Goal: Task Accomplishment & Management: Complete application form

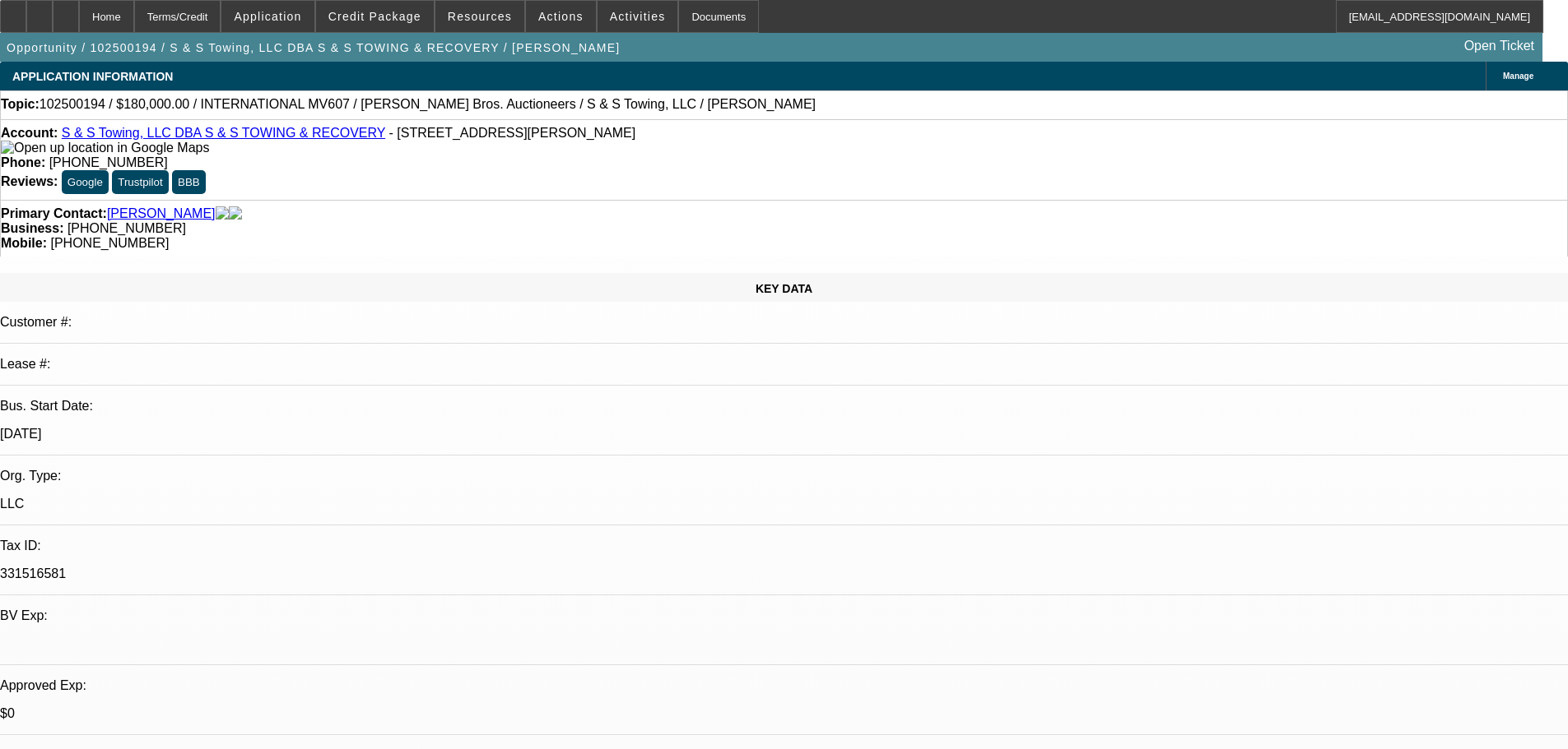
select select "0"
select select "3"
select select "0"
select select "6"
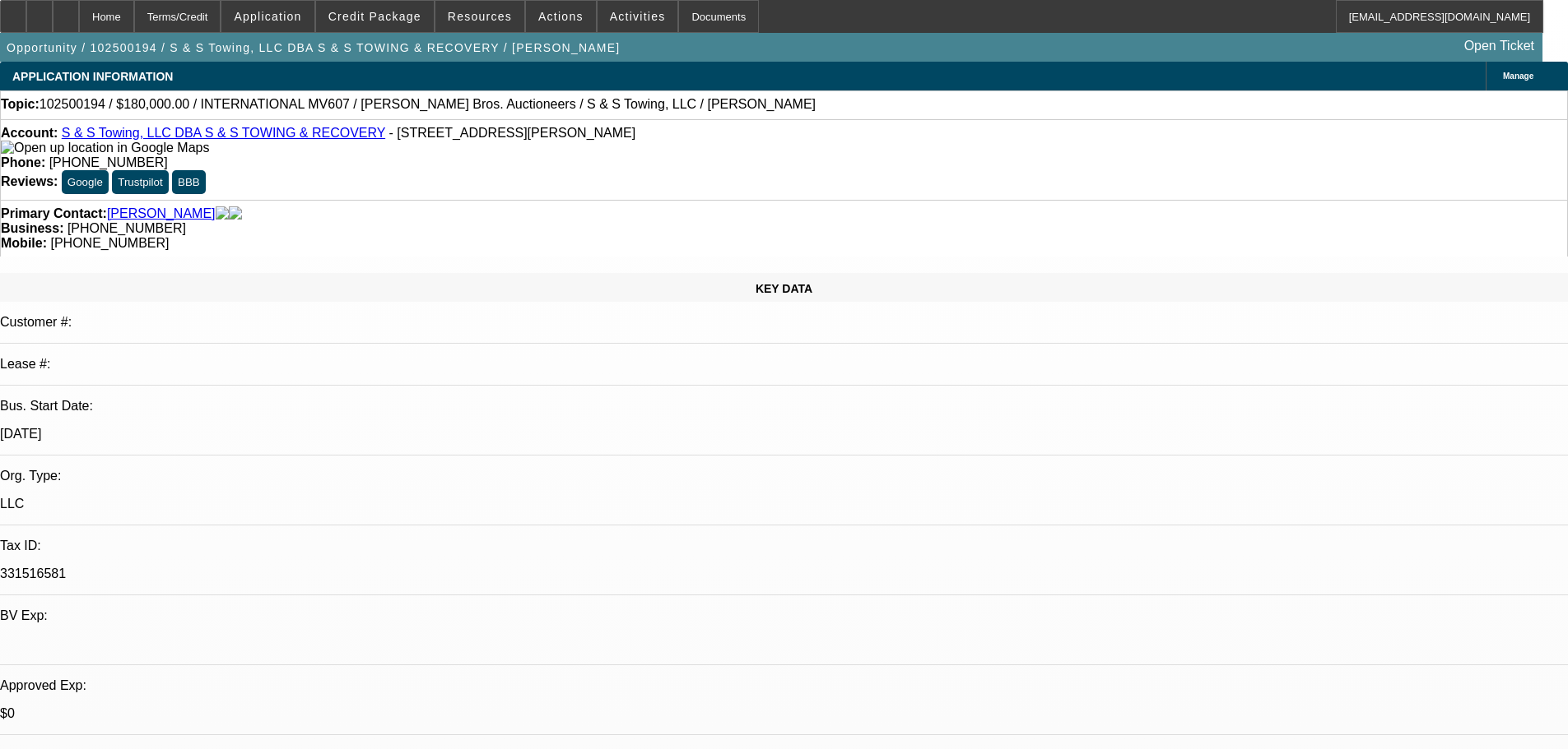
select select "0"
select select "3"
select select "0"
select select "6"
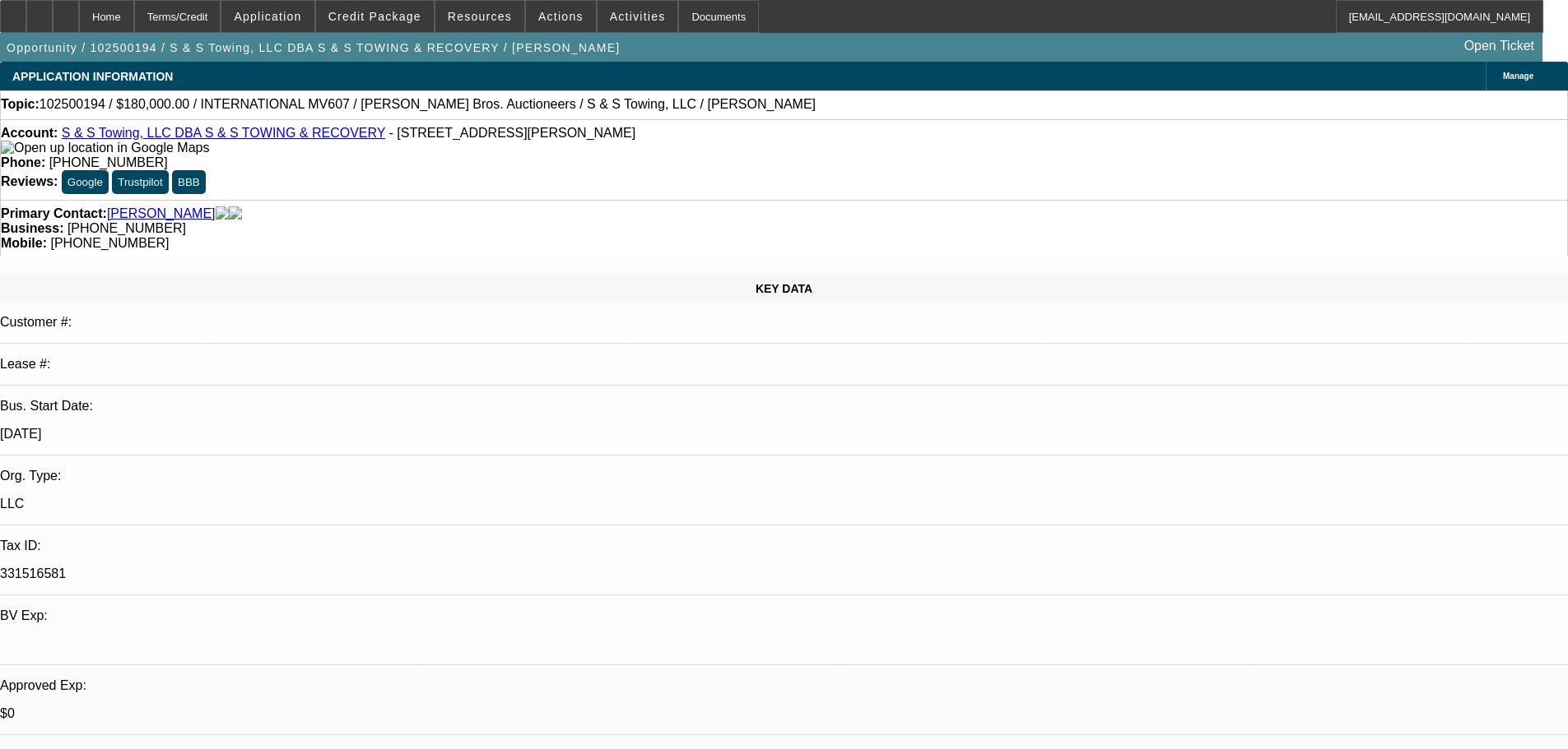
select select "0"
select select "3"
select select "0"
select select "6"
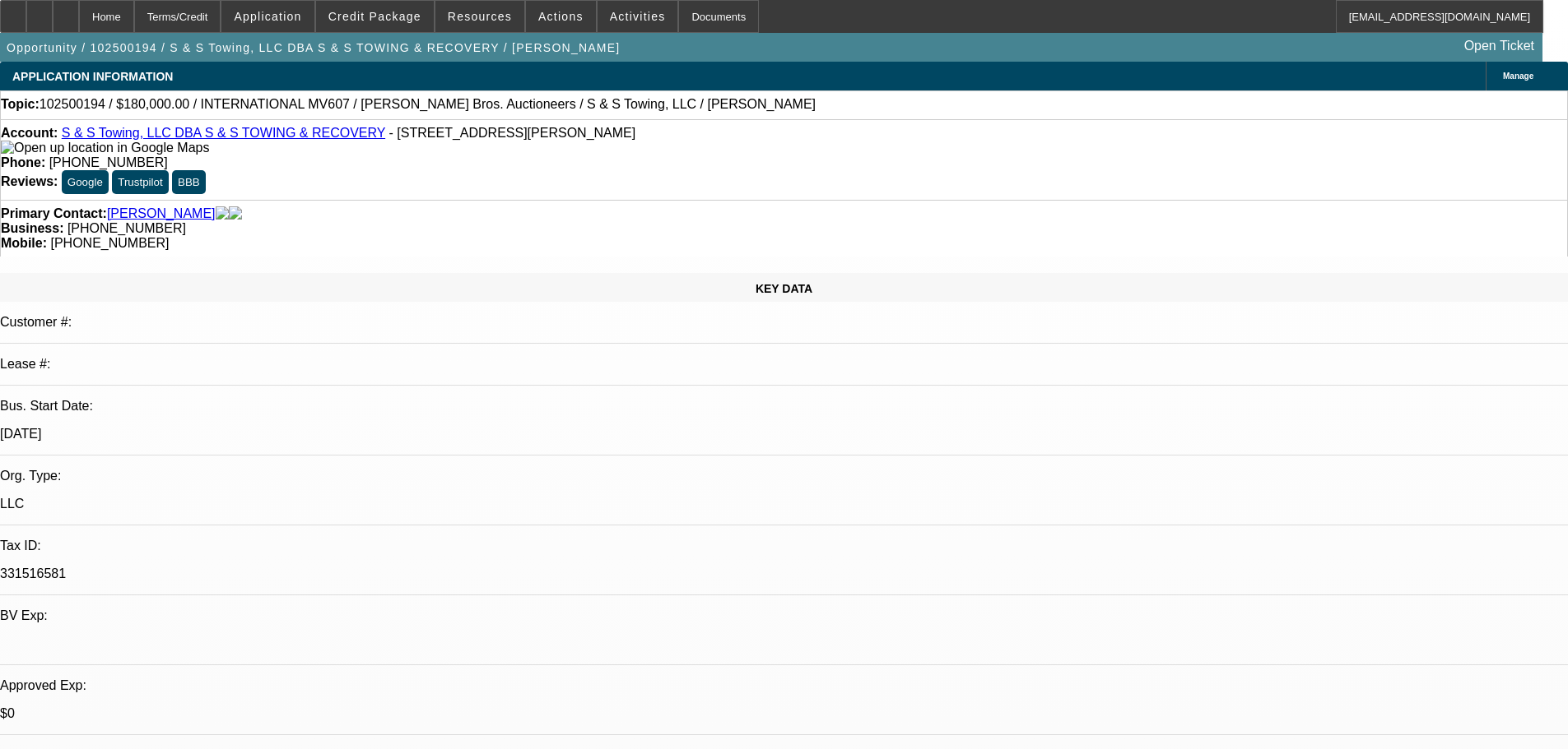
select select "0"
select select "3"
select select "0"
select select "6"
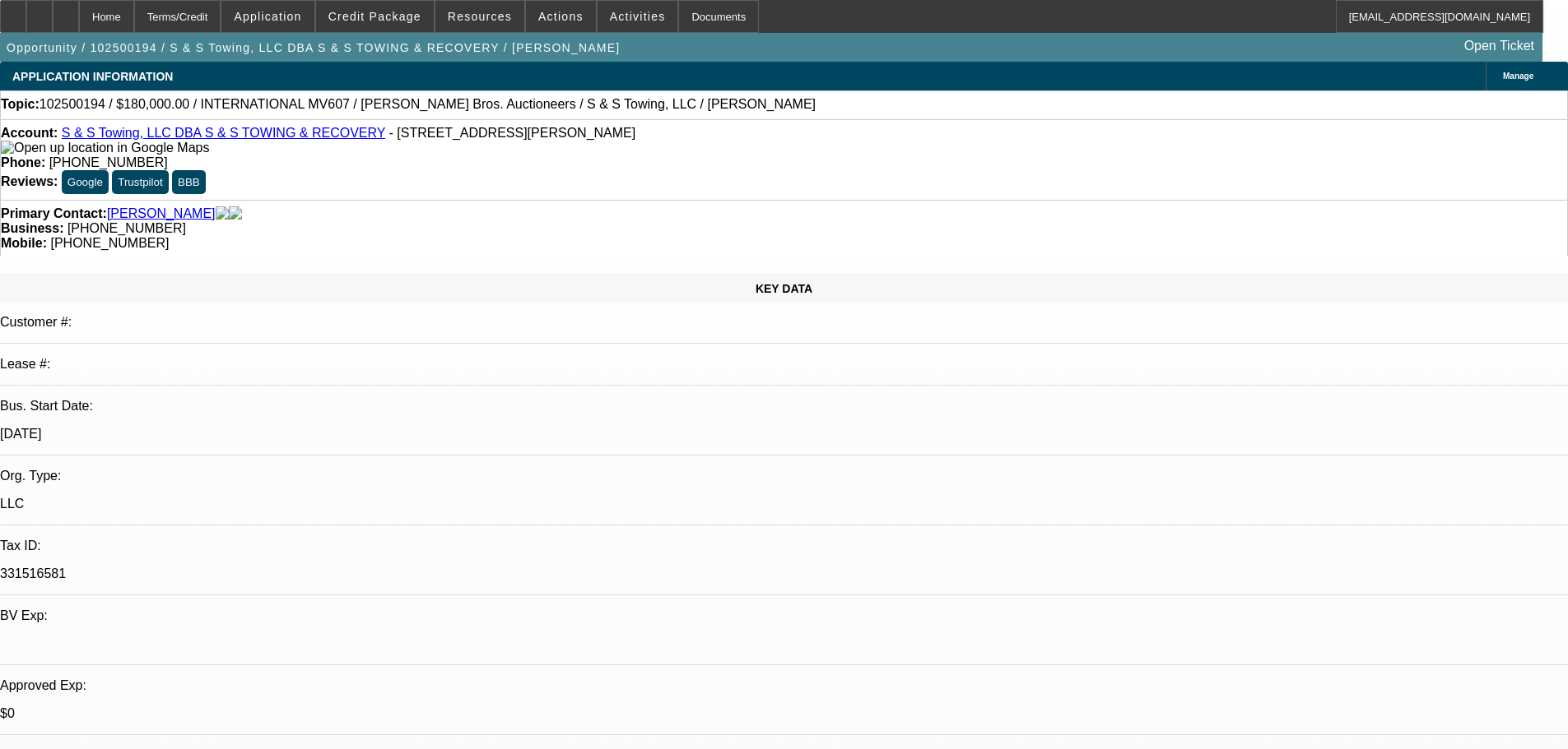
scroll to position [2726, 0]
